Goal: Task Accomplishment & Management: Use online tool/utility

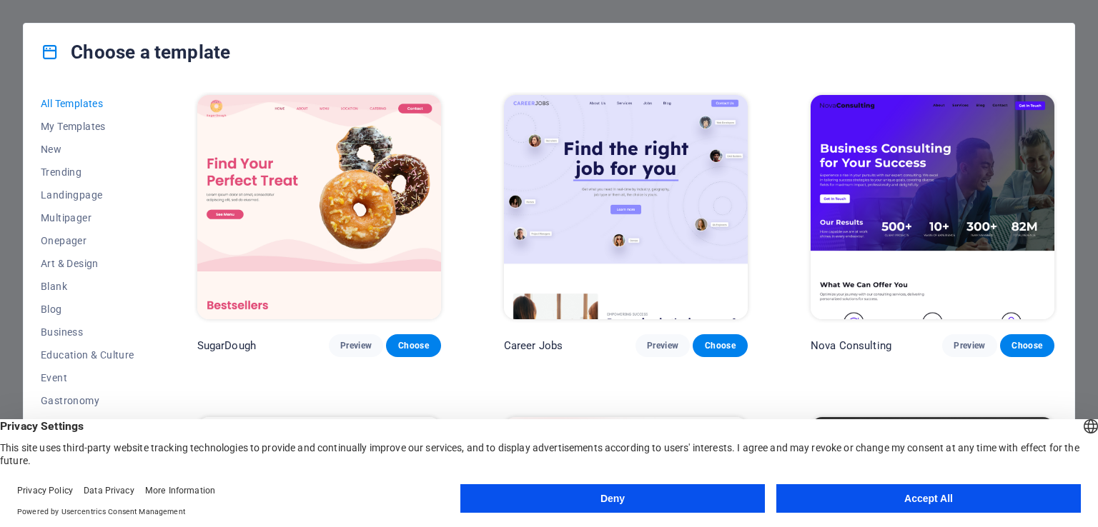
click at [900, 492] on button "Accept All" at bounding box center [928, 499] width 304 height 29
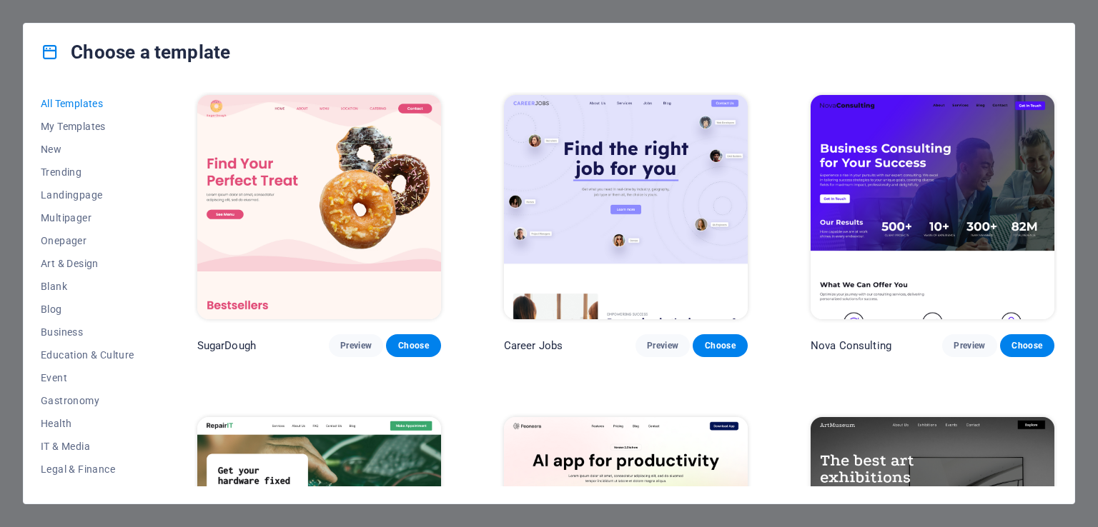
click at [1088, 76] on div "Choose a template All Templates My Templates New Trending Landingpage Multipage…" at bounding box center [549, 263] width 1098 height 527
click at [978, 226] on img at bounding box center [932, 207] width 244 height 224
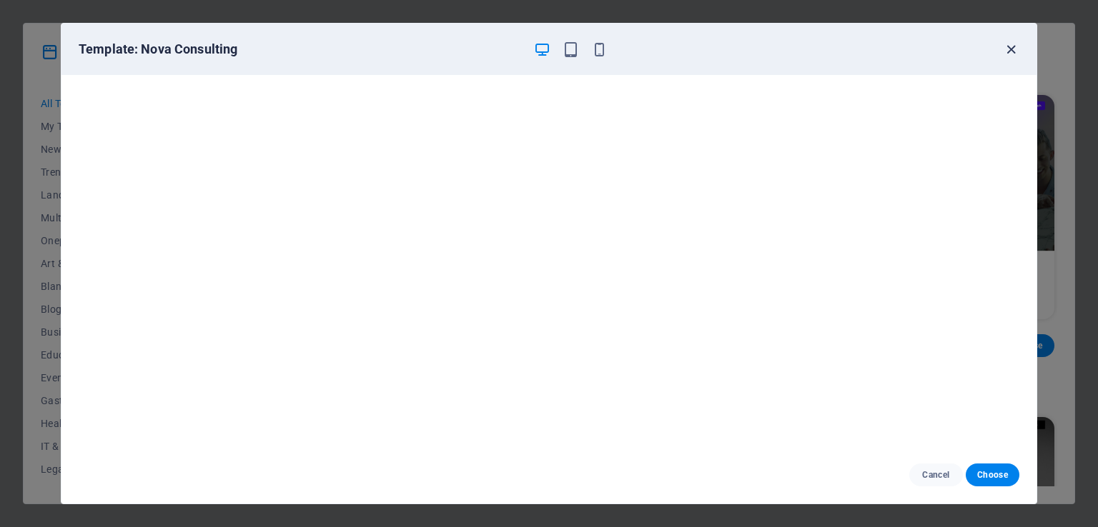
click at [1012, 46] on icon "button" at bounding box center [1011, 49] width 16 height 16
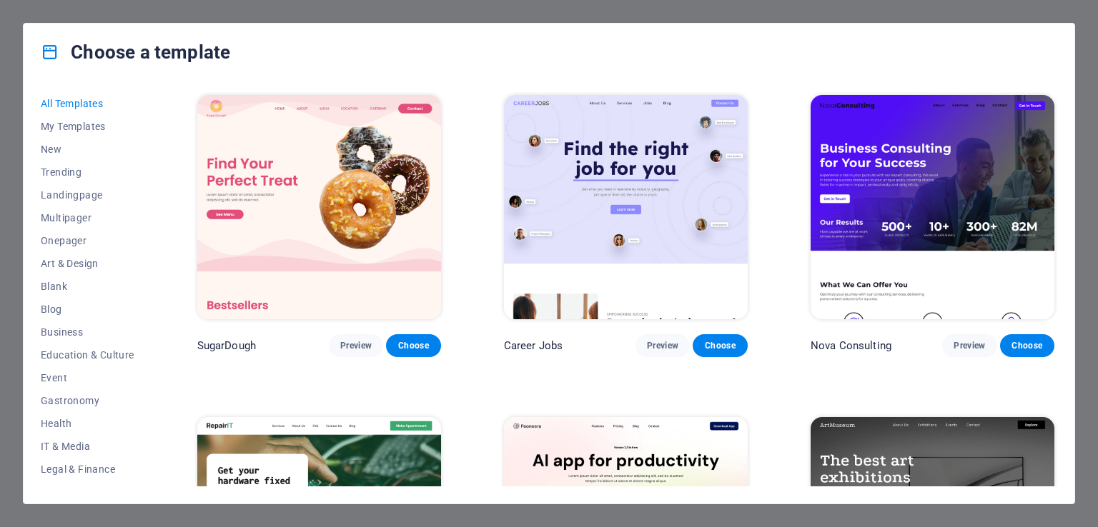
scroll to position [27, 0]
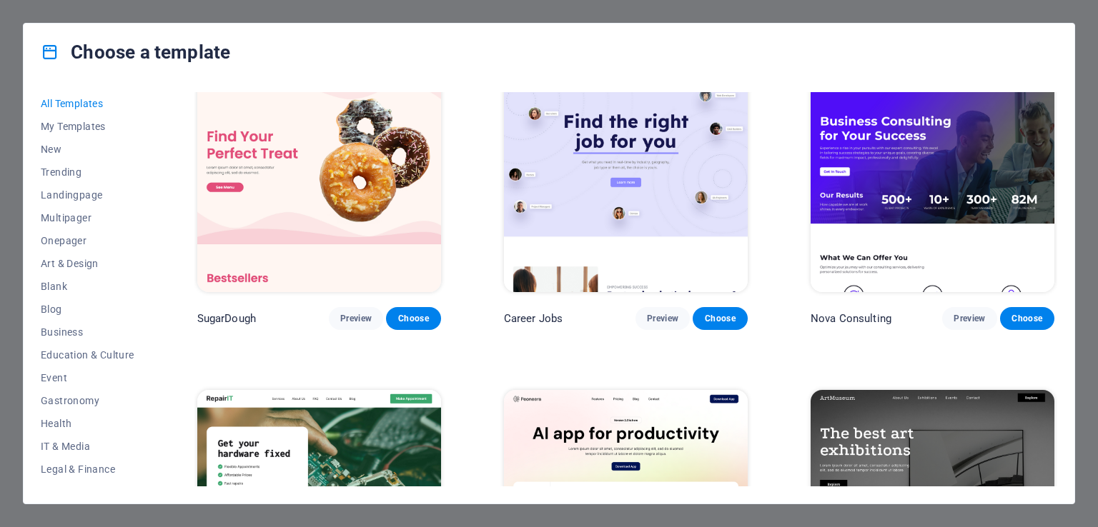
click at [1014, 153] on img at bounding box center [932, 180] width 244 height 224
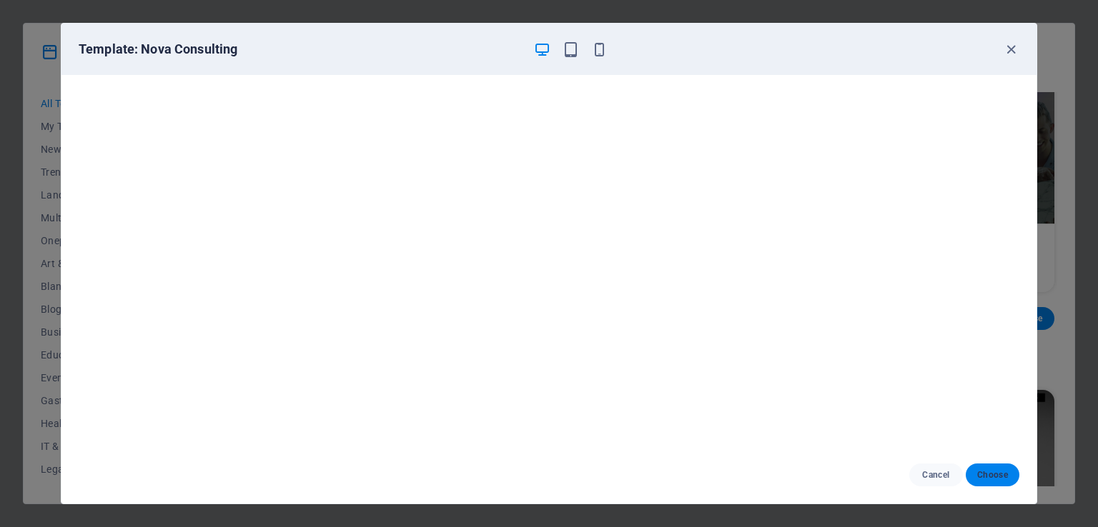
click at [1003, 470] on span "Choose" at bounding box center [992, 475] width 31 height 11
